Goal: Find specific page/section: Find specific page/section

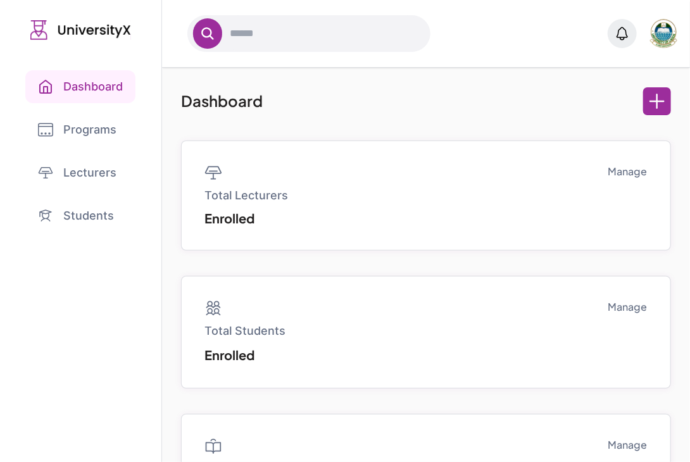
click at [90, 145] on link "Programs" at bounding box center [80, 129] width 111 height 33
